Goal: Understand process/instructions: Learn how to perform a task or action

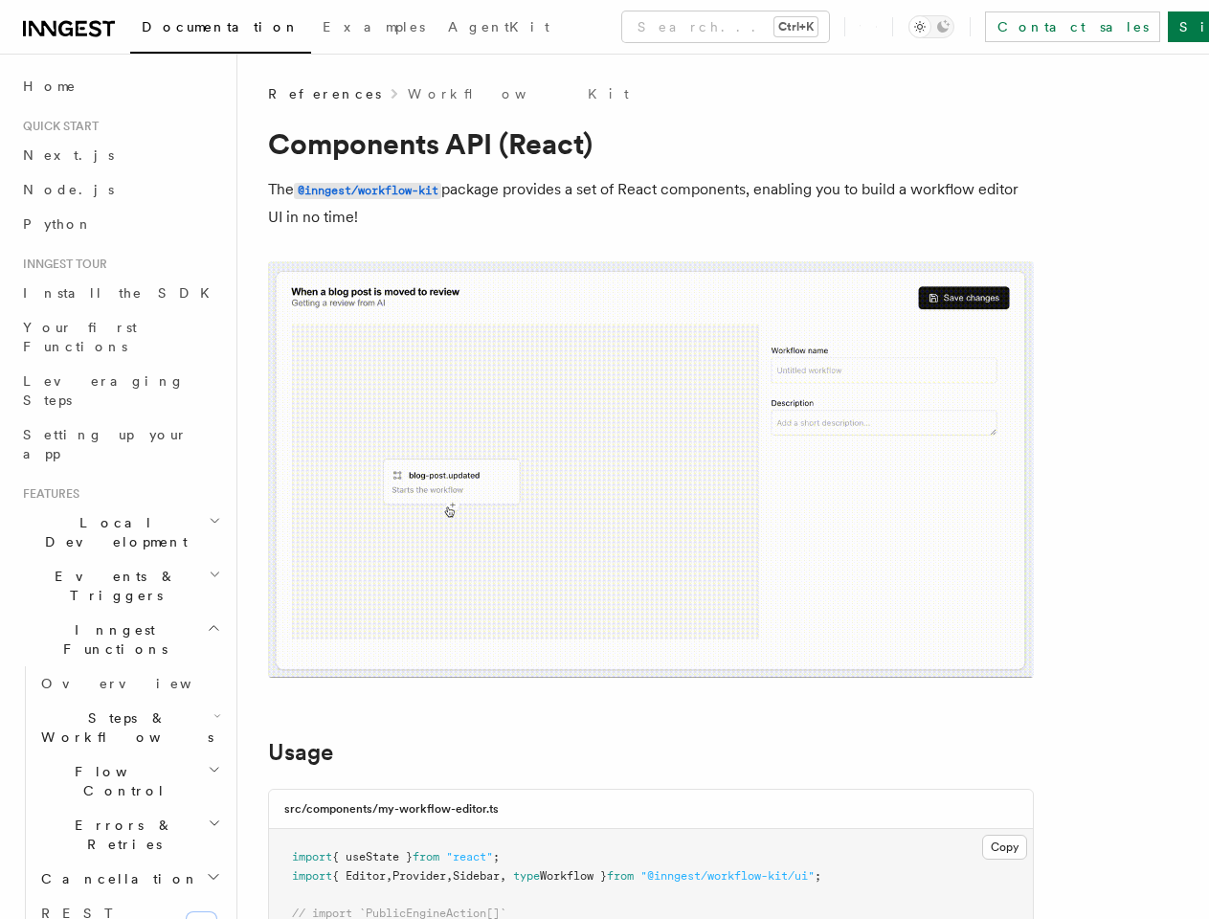
click at [604, 460] on img at bounding box center [651, 469] width 766 height 416
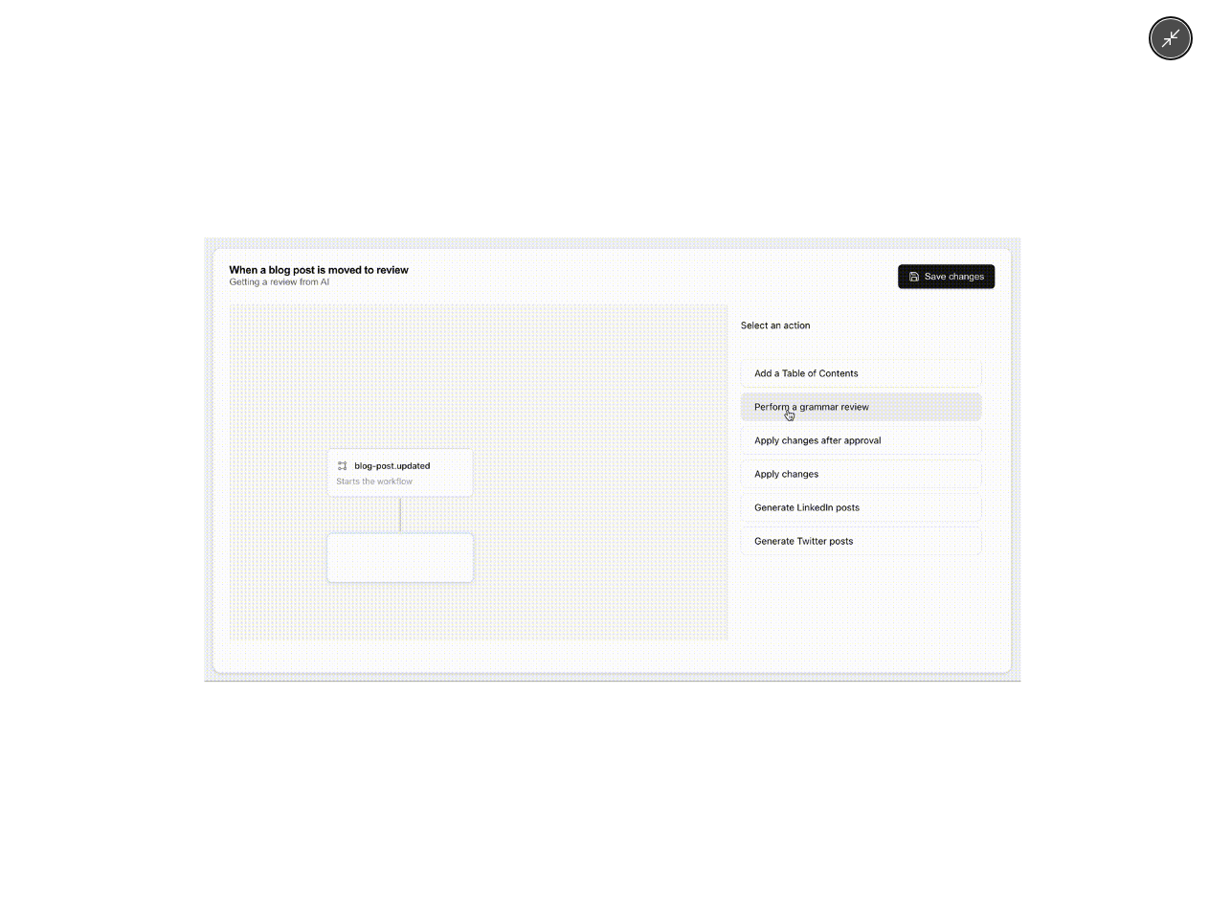
click at [604, 460] on img at bounding box center [613, 459] width 817 height 444
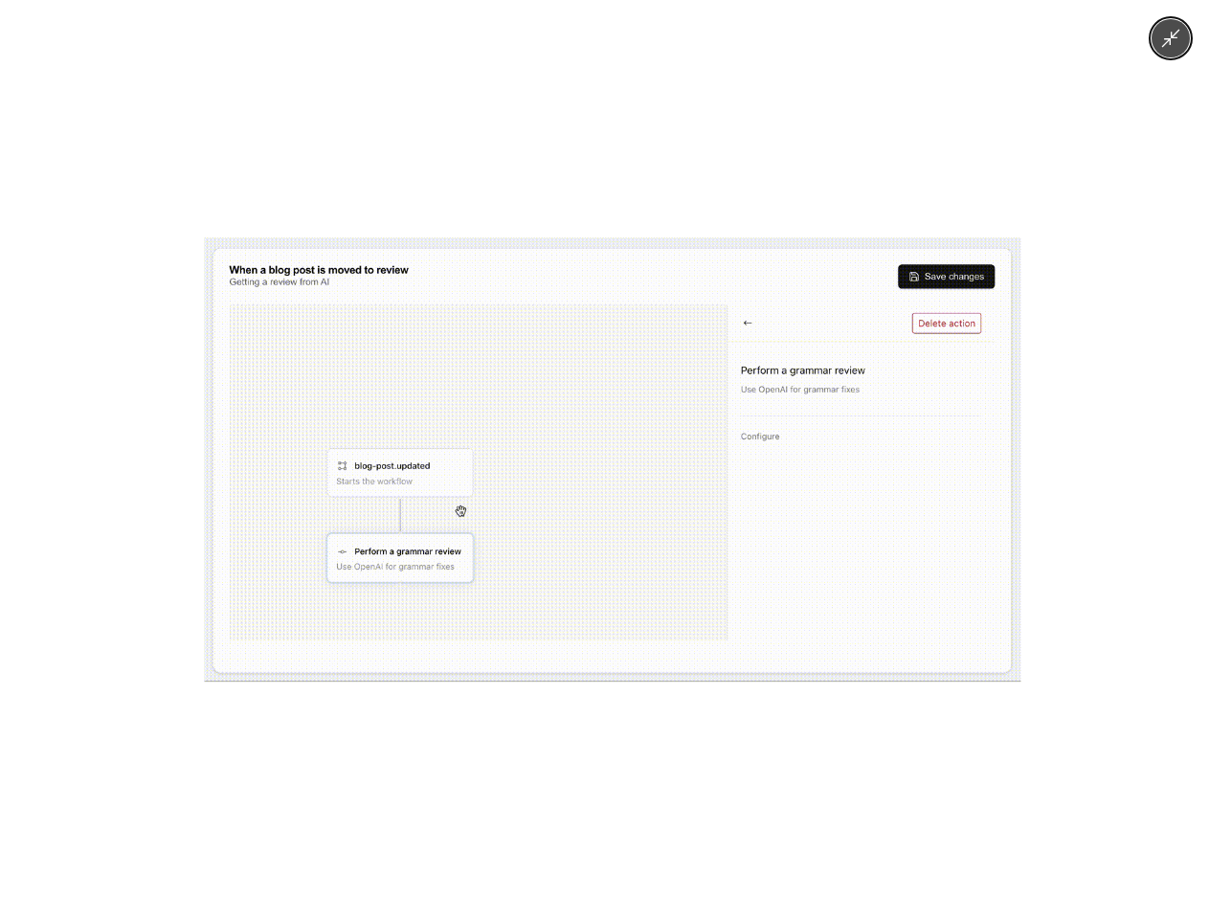
click at [642, 27] on div at bounding box center [604, 459] width 1209 height 919
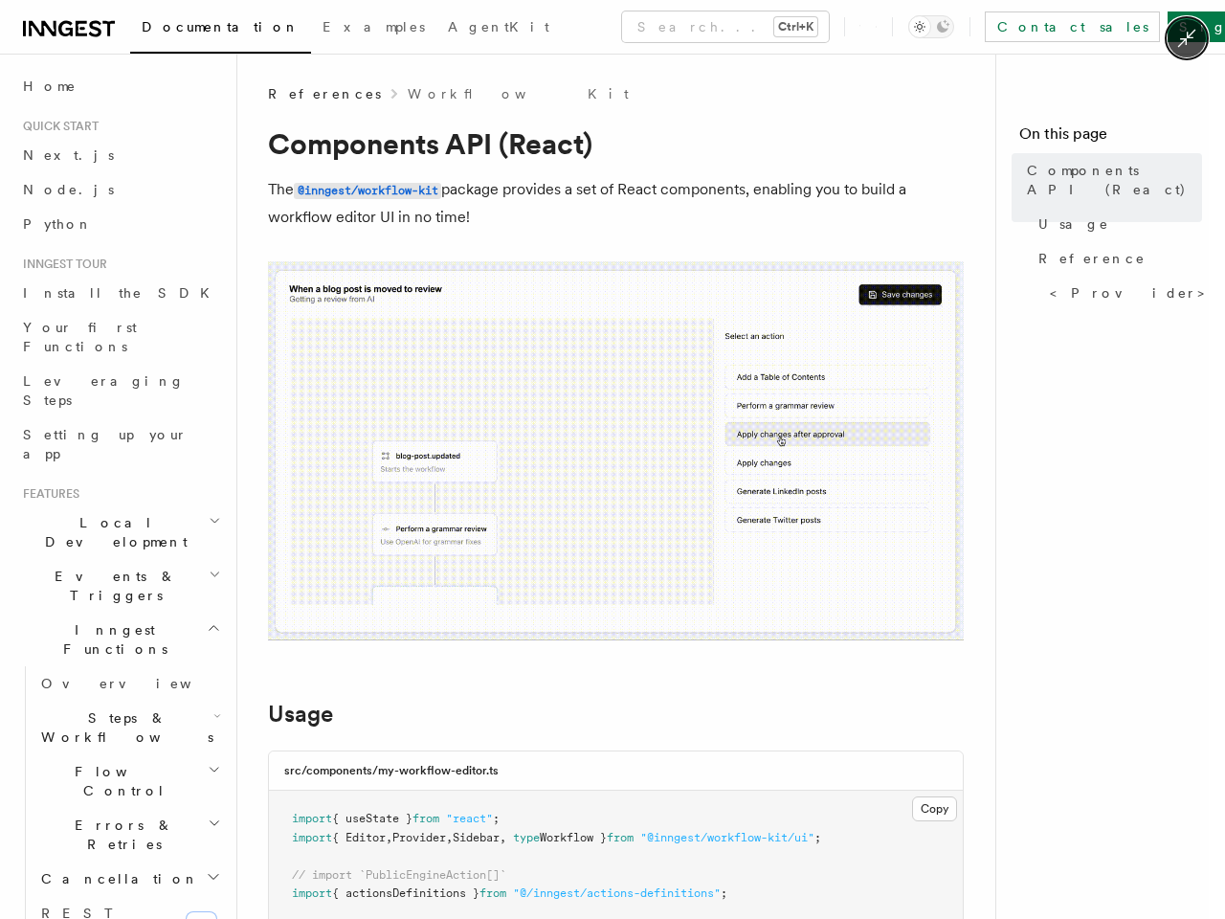
click at [961, 27] on div at bounding box center [612, 459] width 1225 height 919
click at [112, 465] on div at bounding box center [612, 459] width 1225 height 919
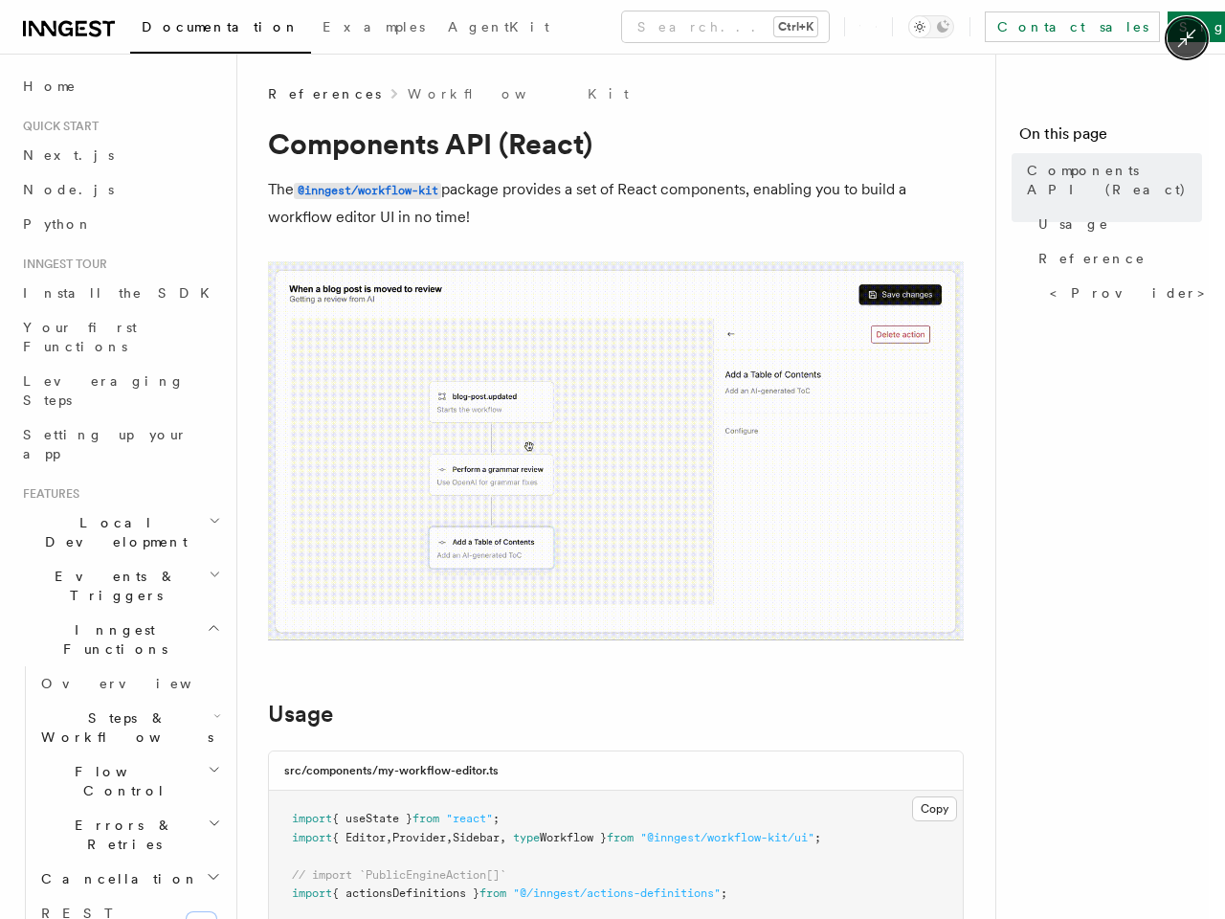
click at [112, 500] on div at bounding box center [612, 459] width 1225 height 919
click at [112, 534] on div at bounding box center [612, 459] width 1225 height 919
click at [121, 603] on div at bounding box center [612, 459] width 1225 height 919
click at [121, 638] on div at bounding box center [612, 459] width 1225 height 919
click at [121, 672] on div at bounding box center [612, 459] width 1225 height 919
